Goal: Task Accomplishment & Management: Manage account settings

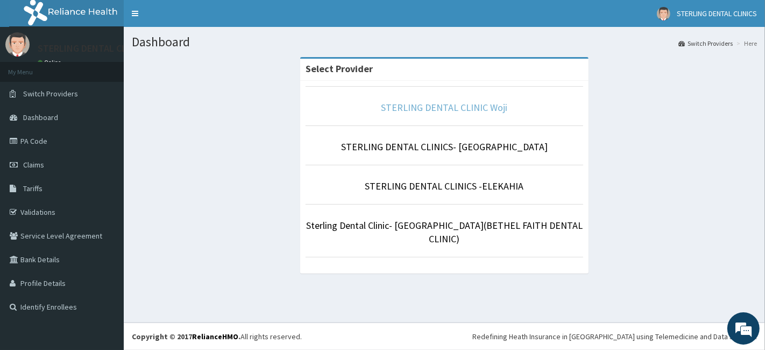
click at [481, 105] on link "STERLING DENTAL CLINIC Woji" at bounding box center [445, 107] width 126 height 12
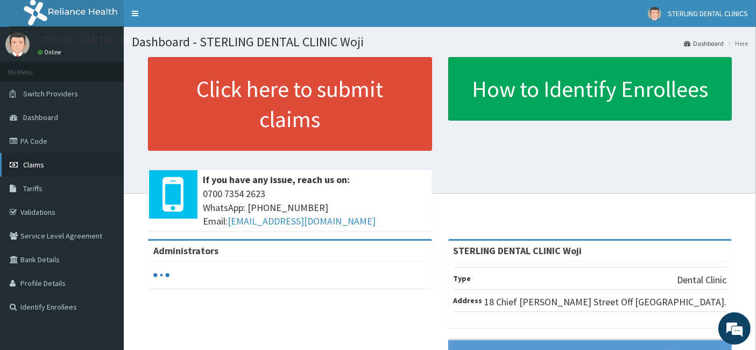
click at [34, 163] on span "Claims" at bounding box center [33, 165] width 21 height 10
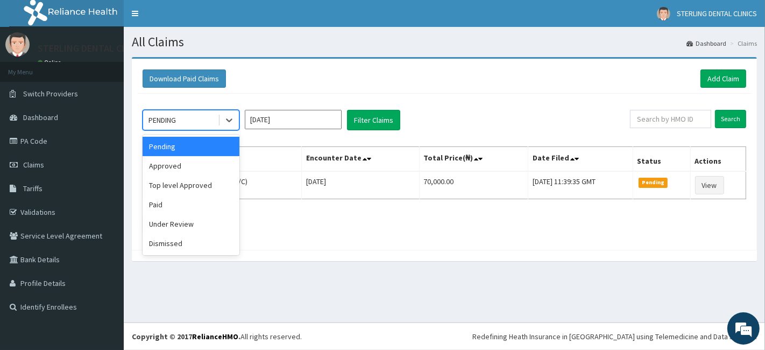
click at [209, 122] on div "PENDING" at bounding box center [180, 119] width 75 height 17
click at [186, 164] on div "Approved" at bounding box center [191, 165] width 97 height 19
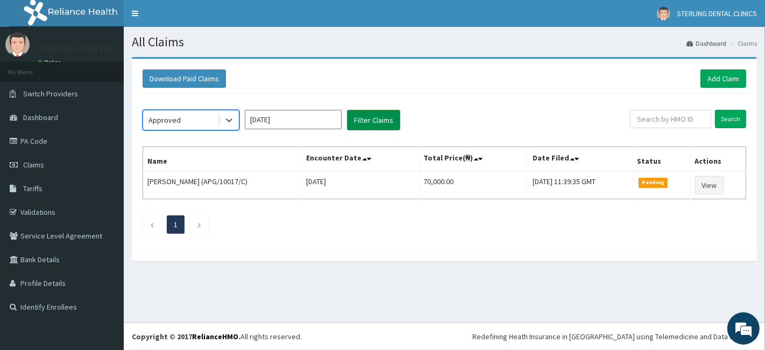
click at [355, 118] on button "Filter Claims" at bounding box center [373, 120] width 53 height 20
